Goal: Communication & Community: Answer question/provide support

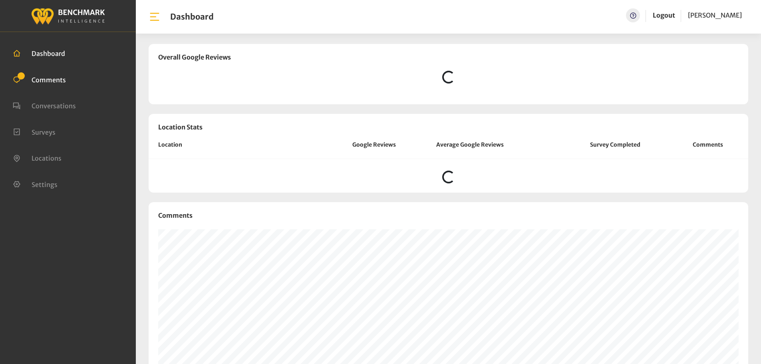
click at [42, 83] on span "Comments" at bounding box center [49, 79] width 34 height 8
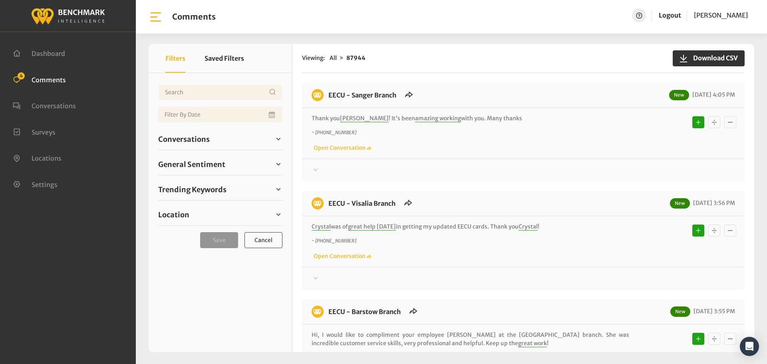
drag, startPoint x: 488, startPoint y: 122, endPoint x: 325, endPoint y: 99, distance: 164.5
click at [325, 99] on div "EECU - Sanger Branch New 08/29/2025 4:05 PM Thank you Katie ! It's been amazing…" at bounding box center [523, 132] width 442 height 99
copy div "EECU - Sanger Branch New 08/29/2025 4:05 PM Thank you Katie ! It's been amazing…"
click at [169, 138] on span "Conversations" at bounding box center [184, 139] width 52 height 11
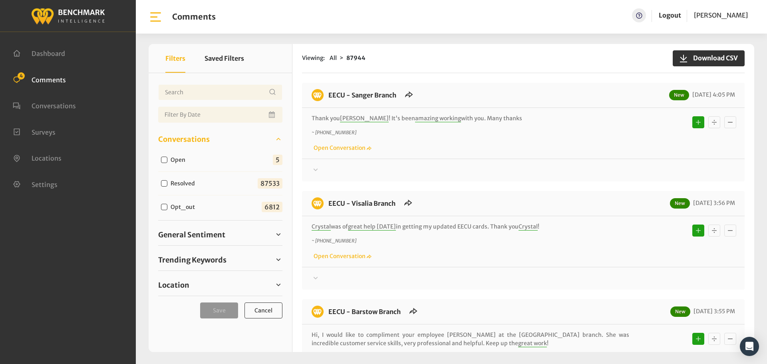
click at [171, 160] on label "Open" at bounding box center [180, 160] width 24 height 8
click at [167, 160] on input "Open" at bounding box center [164, 160] width 6 height 6
checkbox input "true"
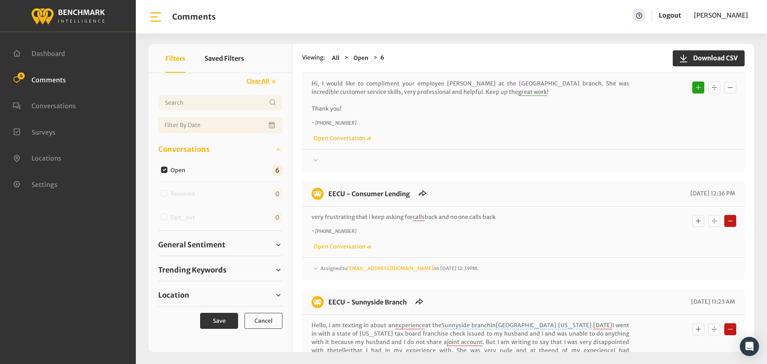
scroll to position [508, 0]
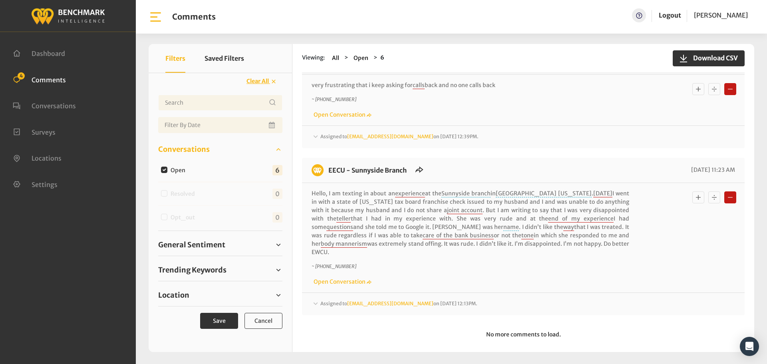
click at [528, 299] on div "Assigned to Heatherm@myeecu.org on August 28, 2025 12:13PM." at bounding box center [522, 304] width 423 height 10
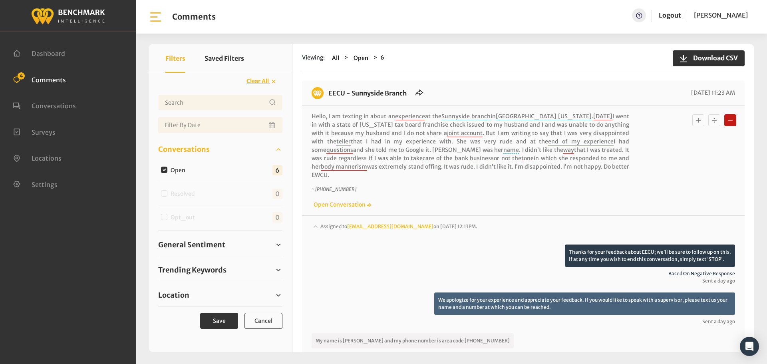
scroll to position [548, 0]
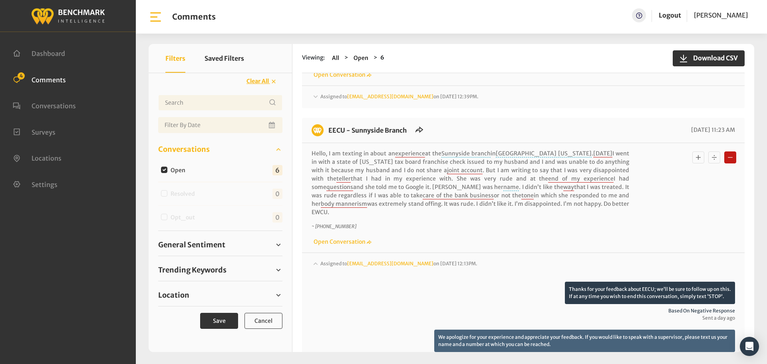
click at [565, 259] on div "Assigned to Heatherm@myeecu.org on August 28, 2025 12:13PM." at bounding box center [522, 270] width 423 height 22
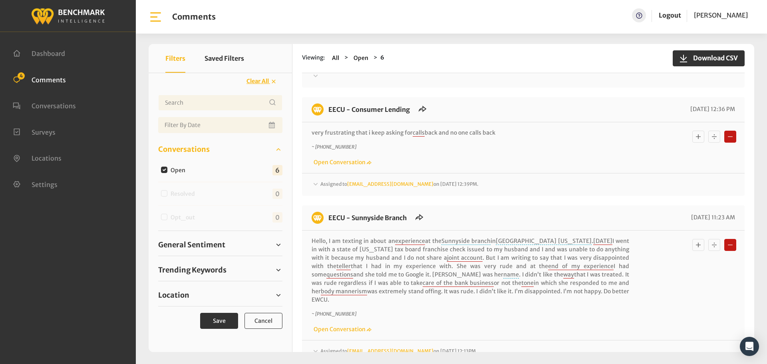
scroll to position [430, 0]
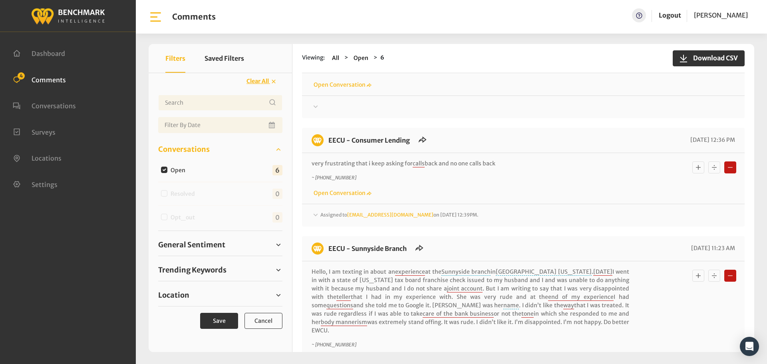
click at [540, 210] on div "Assigned to Heatherm@myeecu.org on August 29, 2025 12:39PM." at bounding box center [522, 215] width 423 height 10
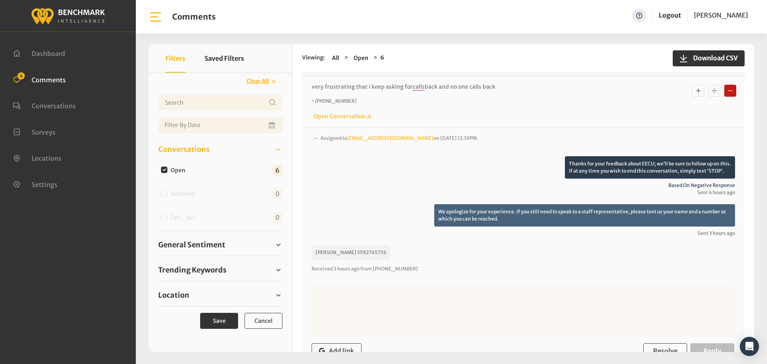
scroll to position [470, 0]
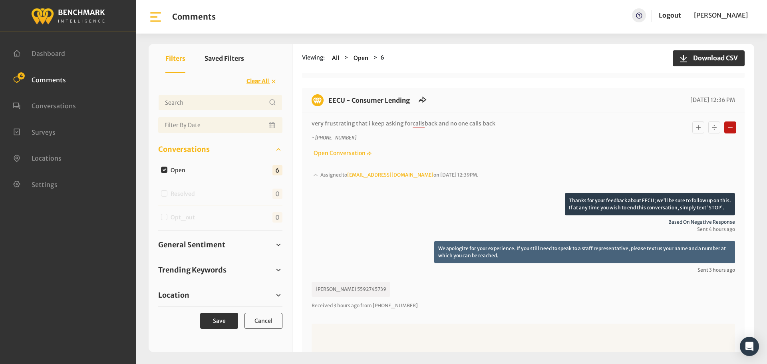
click at [533, 175] on div "Assigned to Heatherm@myeecu.org on August 29, 2025 12:39PM." at bounding box center [522, 182] width 423 height 22
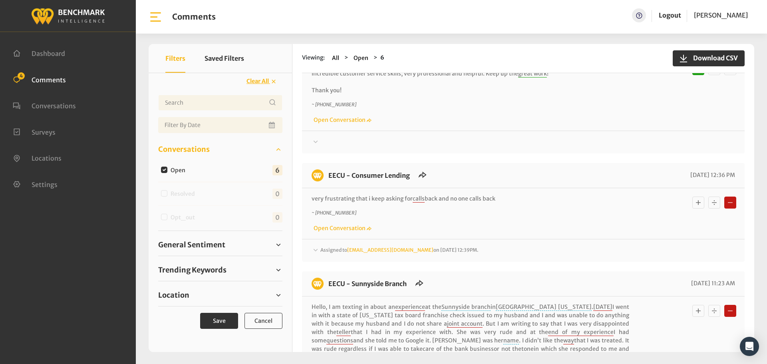
scroll to position [390, 0]
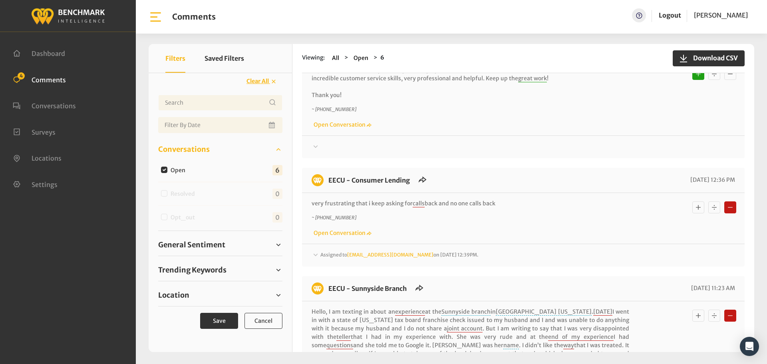
click at [534, 148] on div at bounding box center [522, 147] width 423 height 10
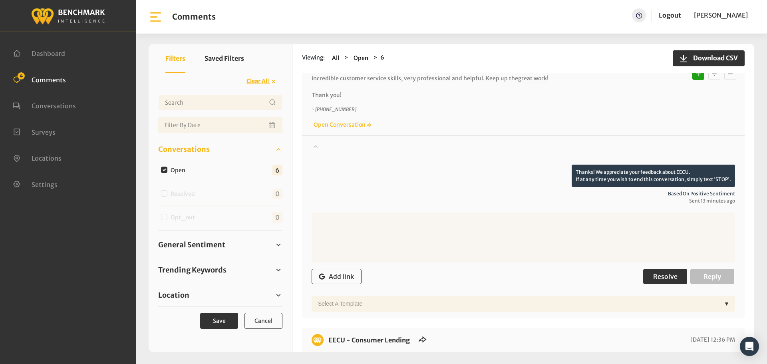
click at [656, 277] on span "Resolve" at bounding box center [665, 276] width 24 height 8
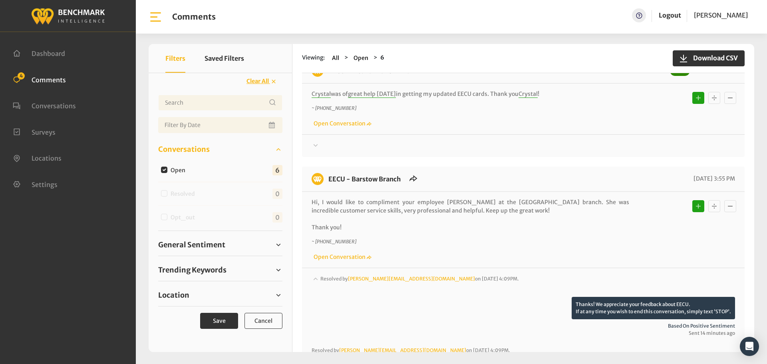
scroll to position [230, 0]
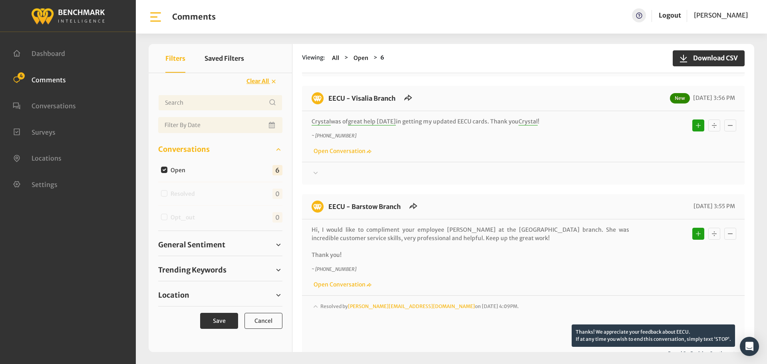
click at [465, 171] on div at bounding box center [522, 174] width 423 height 10
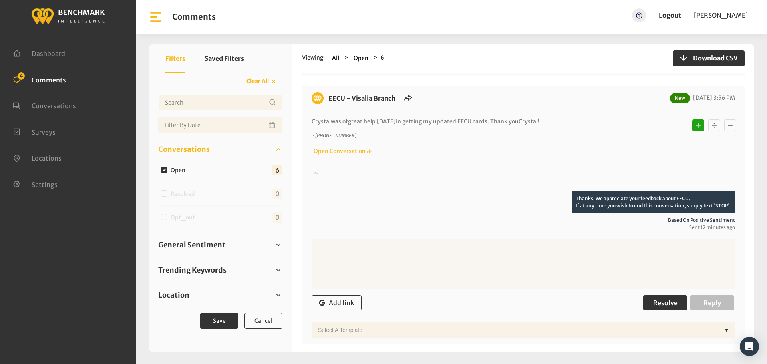
click at [653, 302] on span "Resolve" at bounding box center [665, 303] width 24 height 8
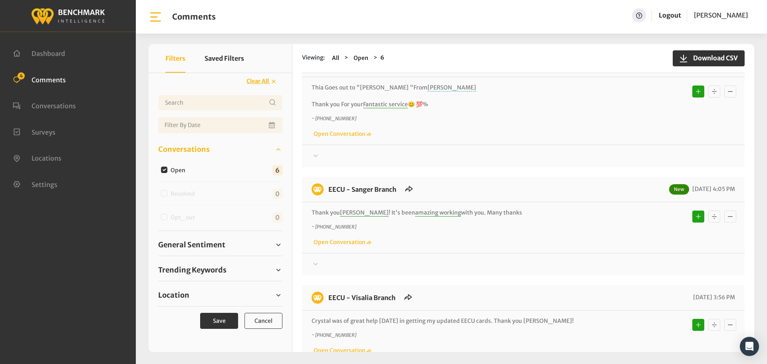
scroll to position [0, 0]
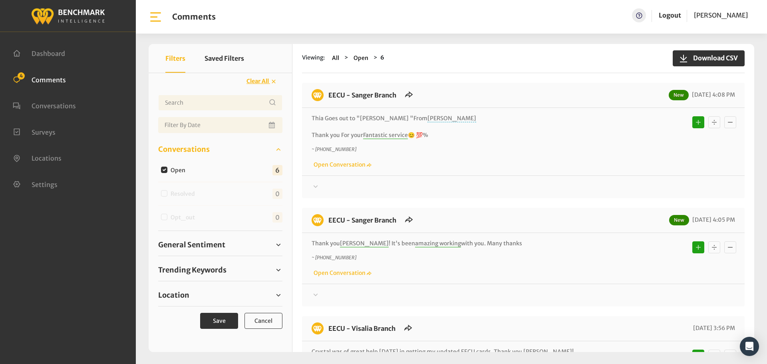
click at [175, 171] on label "Open" at bounding box center [180, 170] width 24 height 8
click at [167, 171] on input "Open" at bounding box center [164, 170] width 6 height 6
checkbox input "false"
